Goal: Task Accomplishment & Management: Use online tool/utility

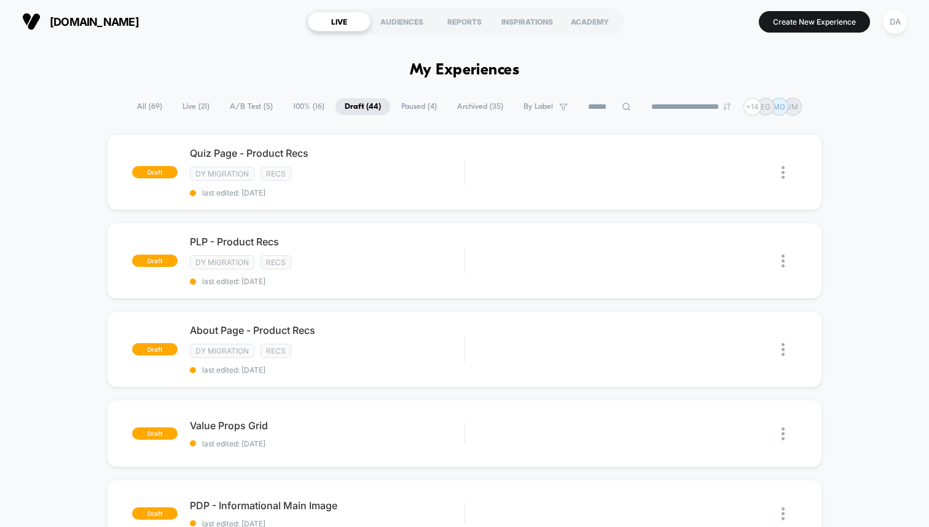
click at [622, 104] on icon at bounding box center [626, 106] width 9 height 9
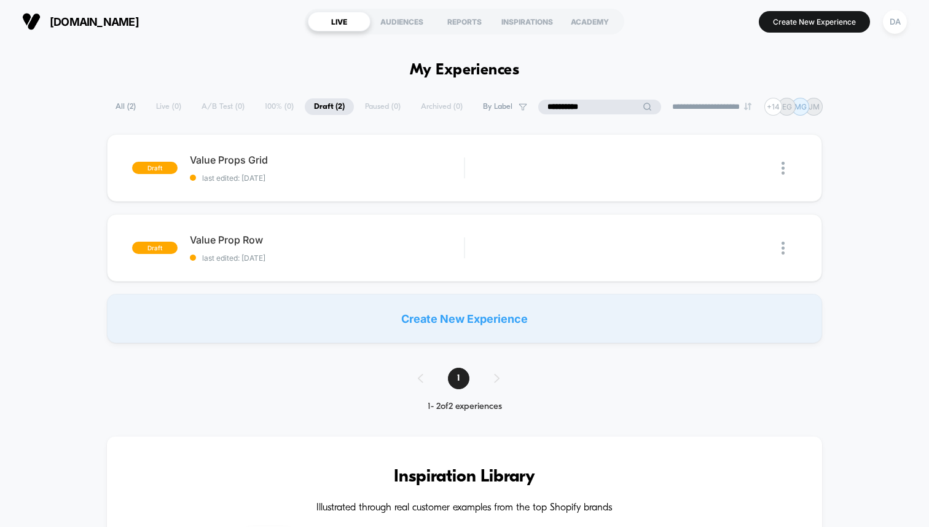
type input "**********"
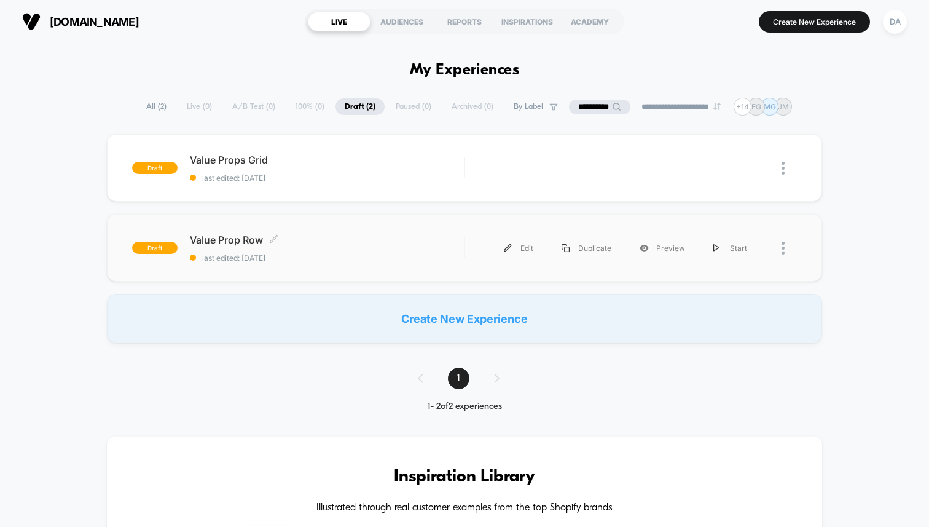
click at [366, 242] on span "Value Prop Row Click to edit experience details" at bounding box center [327, 239] width 274 height 12
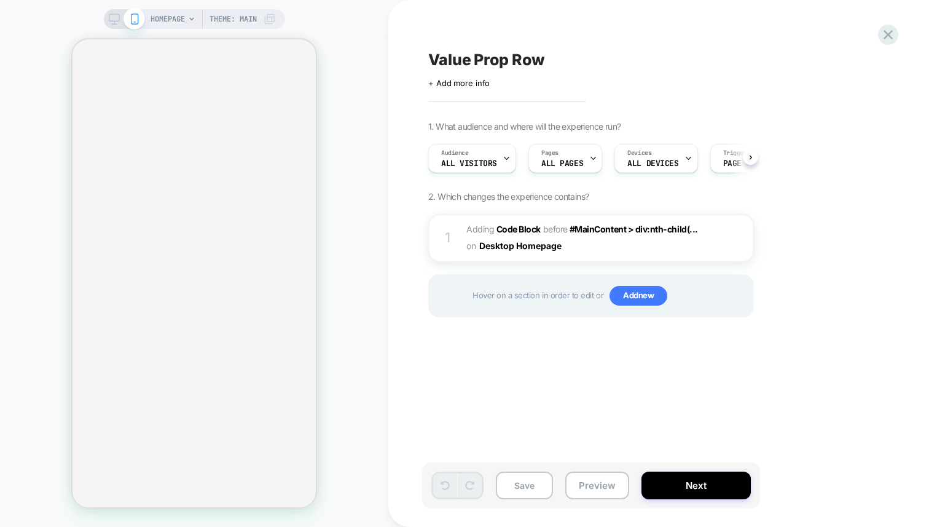
scroll to position [0, 1]
click at [598, 482] on button "Preview" at bounding box center [597, 485] width 64 height 28
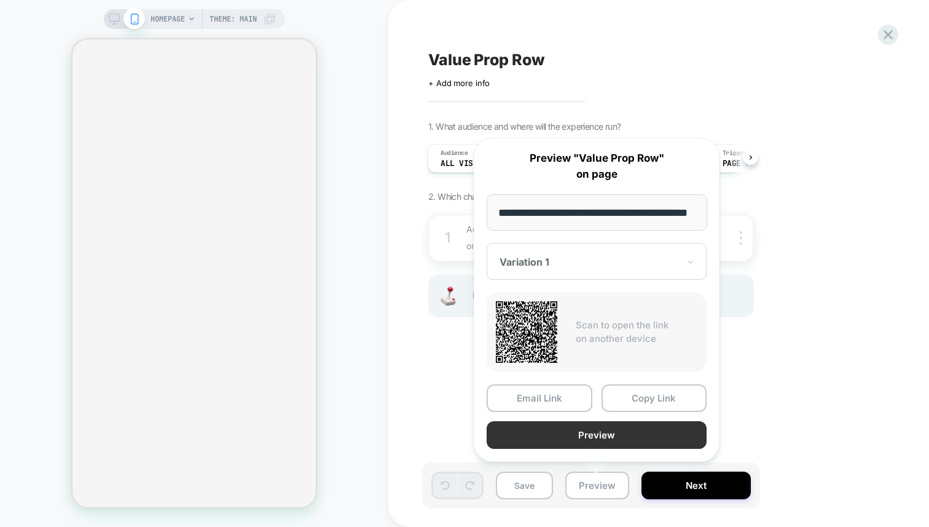
scroll to position [0, 0]
click at [581, 441] on button "Preview" at bounding box center [597, 435] width 220 height 28
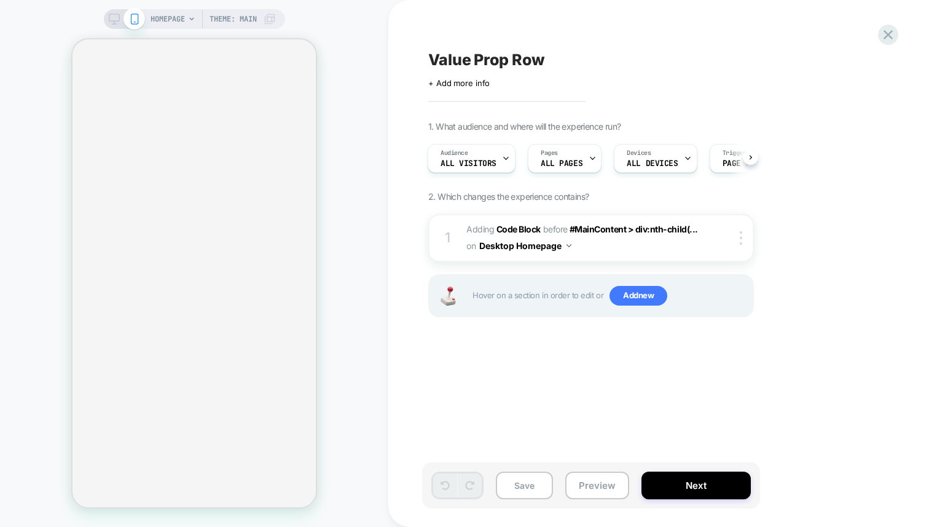
click at [892, 23] on div "Value Prop Row Click to edit experience details + Add more info 1. What audienc…" at bounding box center [658, 263] width 541 height 527
click at [887, 33] on icon at bounding box center [888, 34] width 17 height 17
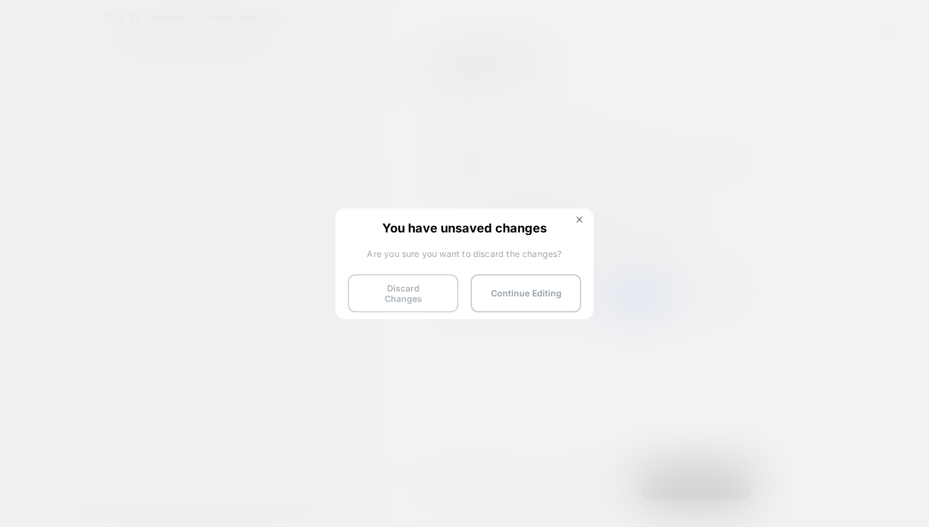
click at [420, 290] on button "Discard Changes" at bounding box center [403, 293] width 111 height 38
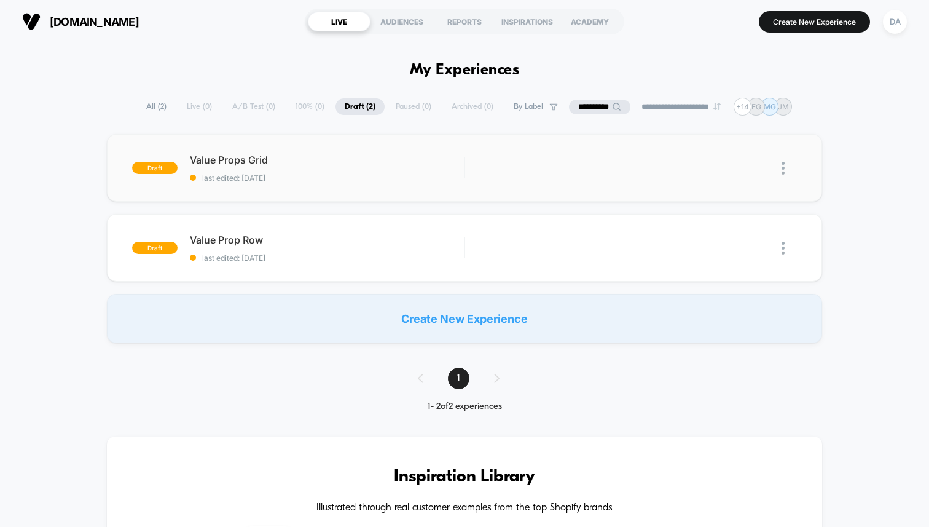
click at [782, 171] on img at bounding box center [783, 168] width 3 height 13
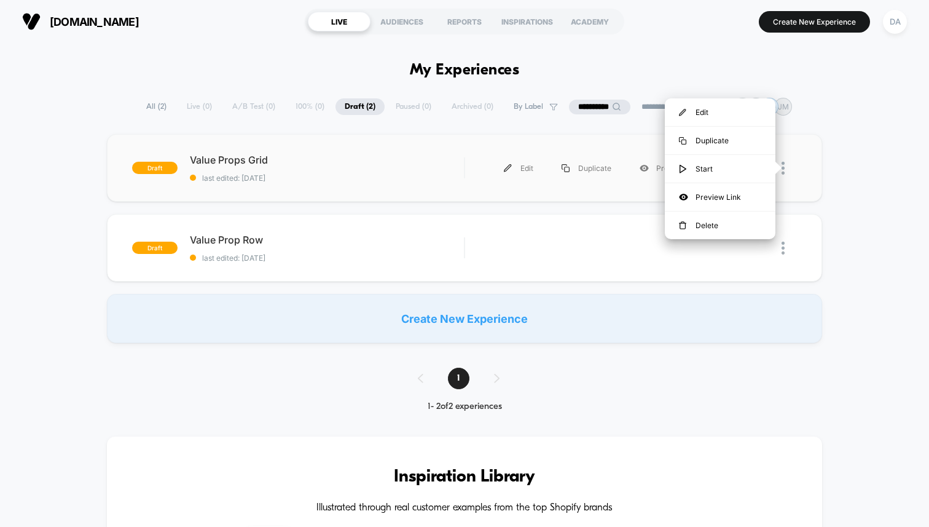
click at [398, 146] on div "draft Value Props Grid last edited: [DATE] Edit Duplicate Preview Start" at bounding box center [464, 168] width 715 height 68
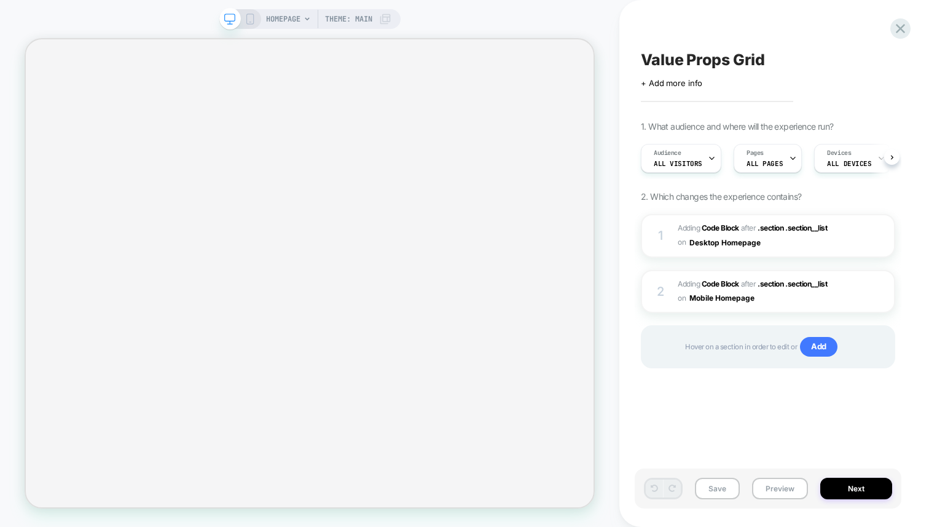
scroll to position [0, 1]
click at [845, 491] on button "Next" at bounding box center [856, 488] width 72 height 22
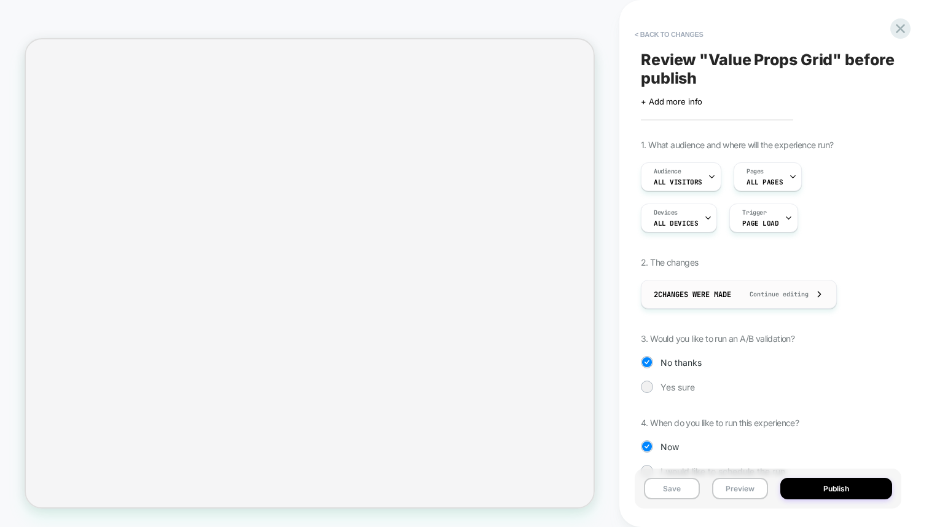
scroll to position [29, 0]
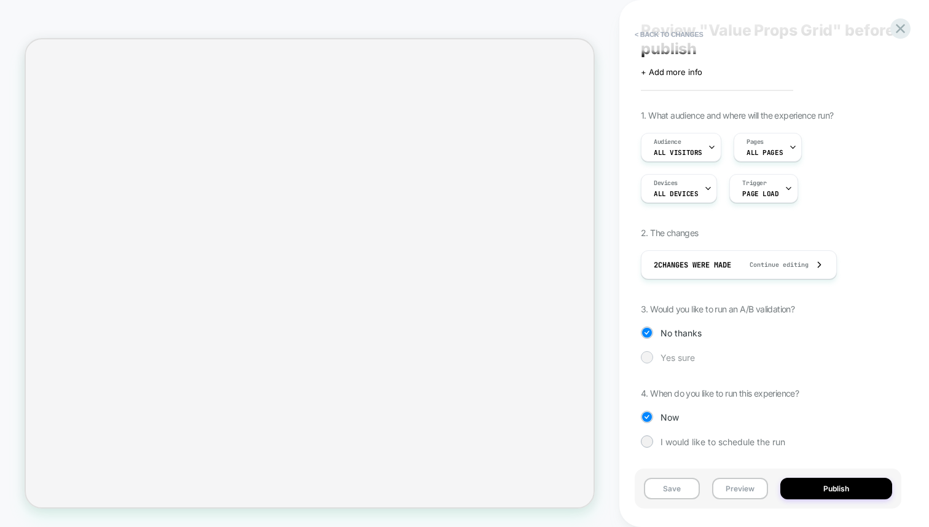
click at [673, 355] on span "Yes sure" at bounding box center [678, 357] width 34 height 10
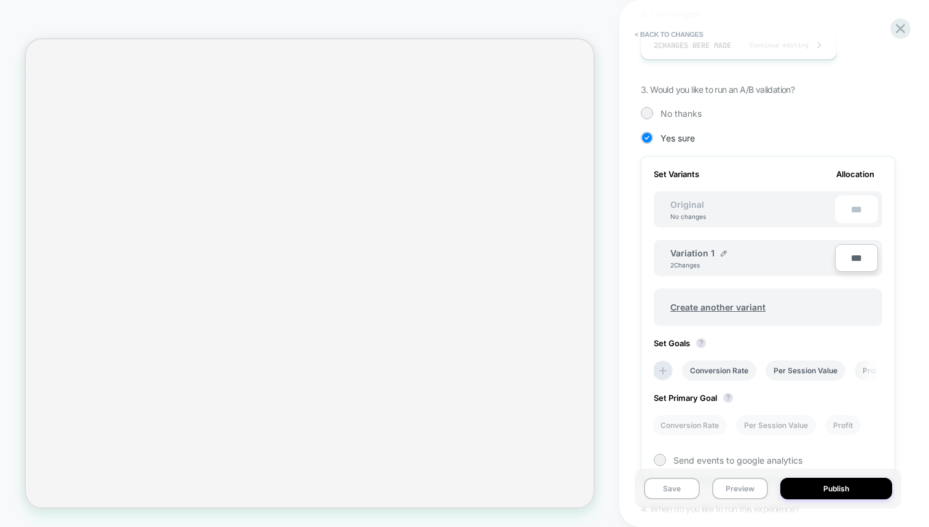
scroll to position [245, 0]
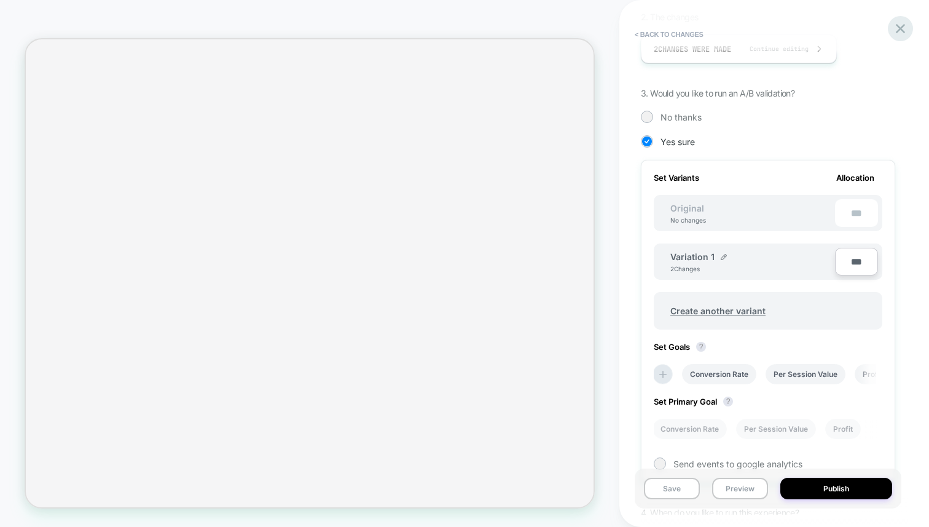
click at [895, 17] on div "< Back to changes Review " Value Props Grid " before publish Click to edit expe…" at bounding box center [774, 263] width 267 height 527
click at [896, 34] on icon at bounding box center [900, 28] width 17 height 17
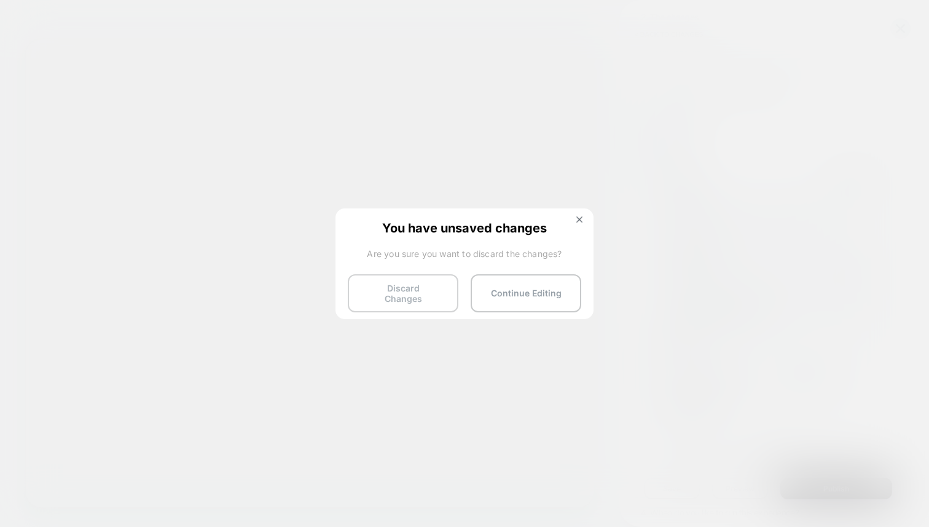
click at [420, 297] on button "Discard Changes" at bounding box center [403, 293] width 111 height 38
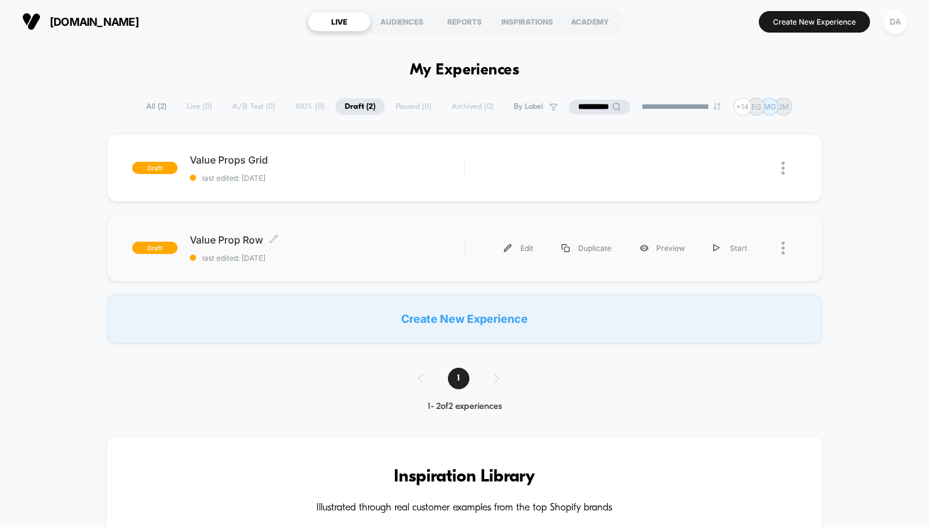
click at [251, 239] on span "Value Prop Row Click to edit experience details" at bounding box center [327, 239] width 274 height 12
